Goal: Navigation & Orientation: Find specific page/section

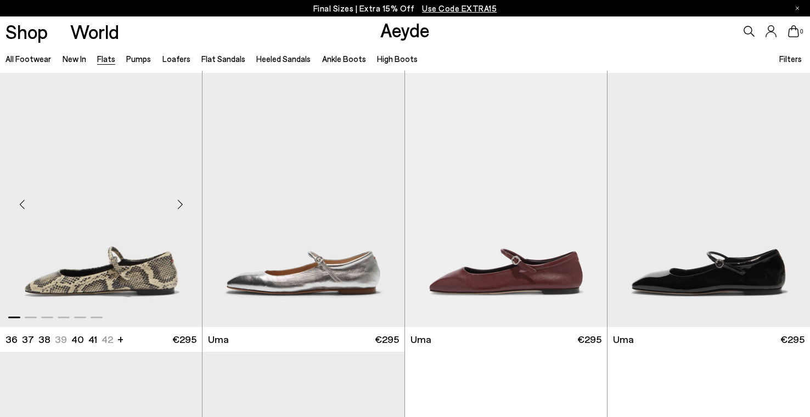
scroll to position [904, 0]
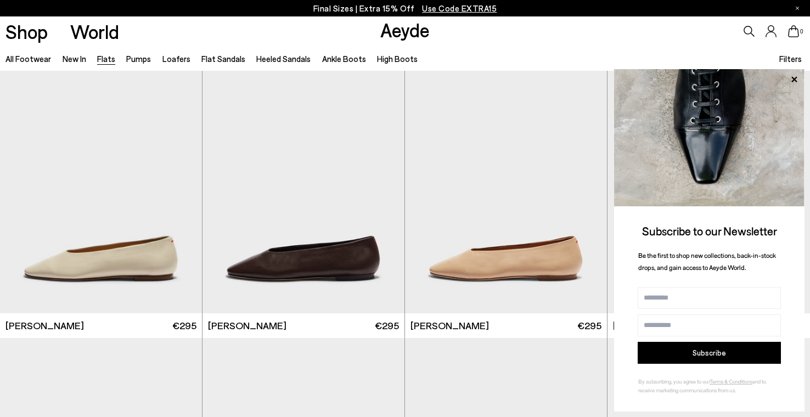
scroll to position [2481, 0]
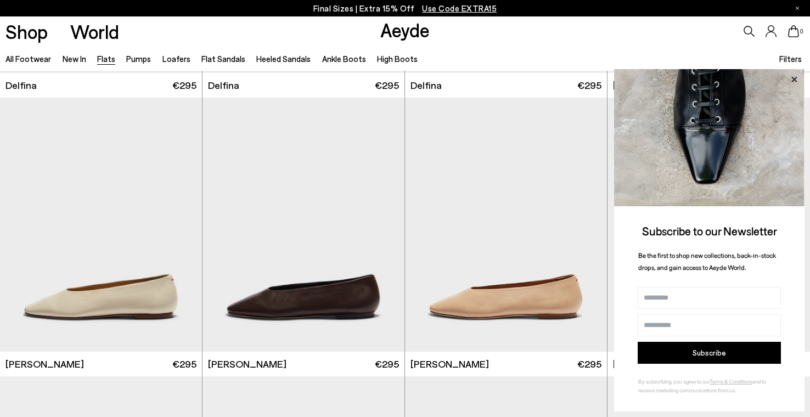
click at [792, 81] on icon at bounding box center [794, 79] width 14 height 14
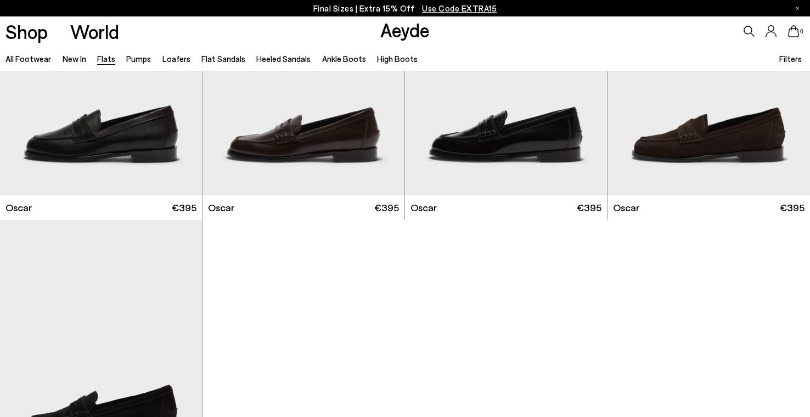
scroll to position [5682, 0]
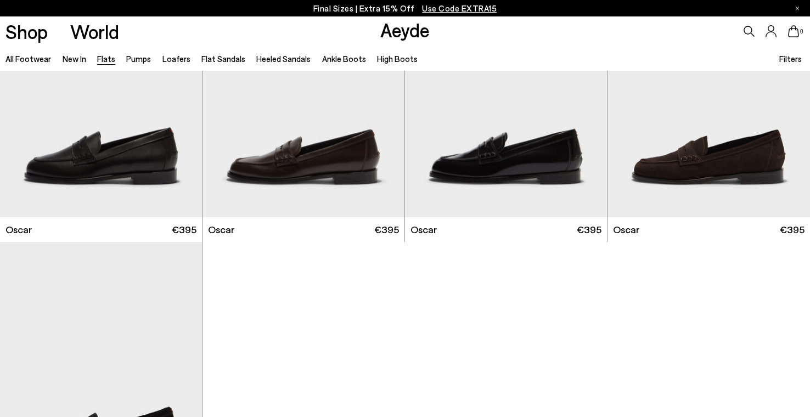
click at [105, 61] on link "Flats" at bounding box center [106, 59] width 18 height 10
